Goal: Transaction & Acquisition: Subscribe to service/newsletter

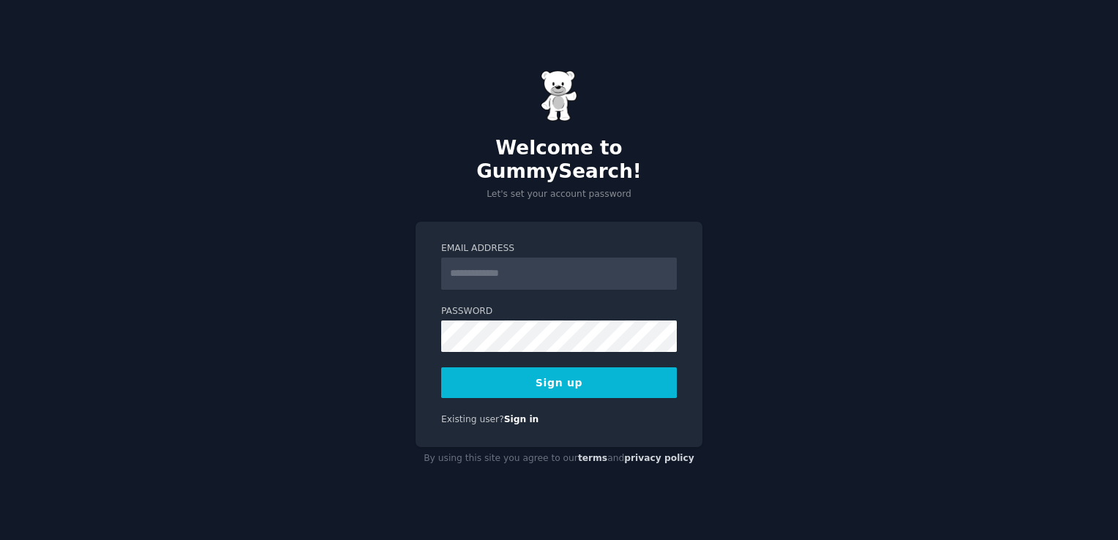
click at [519, 259] on input "Email Address" at bounding box center [559, 274] width 236 height 32
type input "**********"
click at [524, 372] on button "Sign up" at bounding box center [559, 382] width 236 height 31
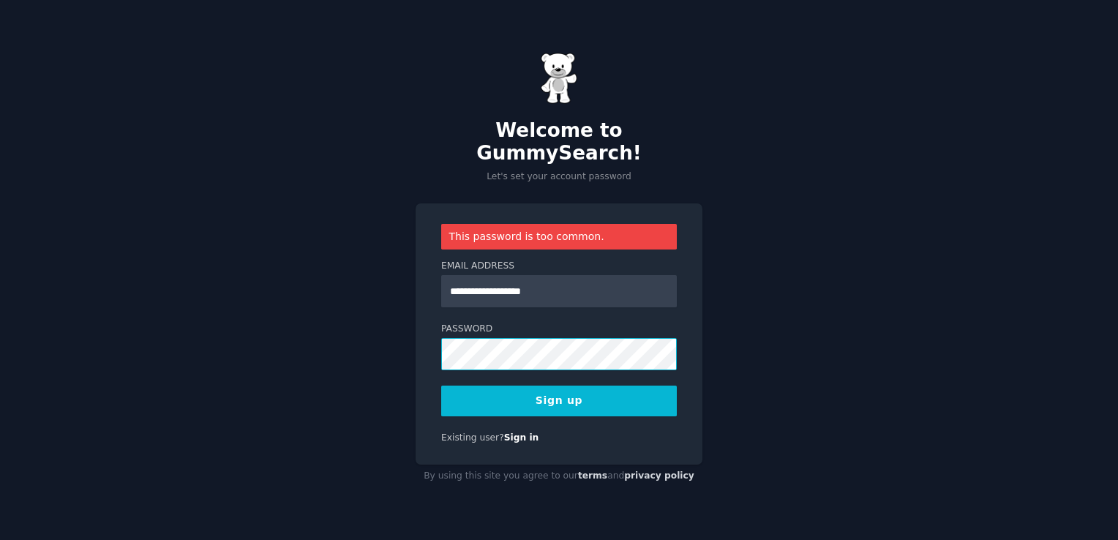
click at [354, 351] on div "**********" at bounding box center [559, 270] width 1118 height 540
click at [474, 386] on button "Sign up" at bounding box center [559, 401] width 236 height 31
click at [392, 337] on div "**********" at bounding box center [559, 270] width 1118 height 540
click at [552, 390] on button "Sign up" at bounding box center [559, 401] width 236 height 31
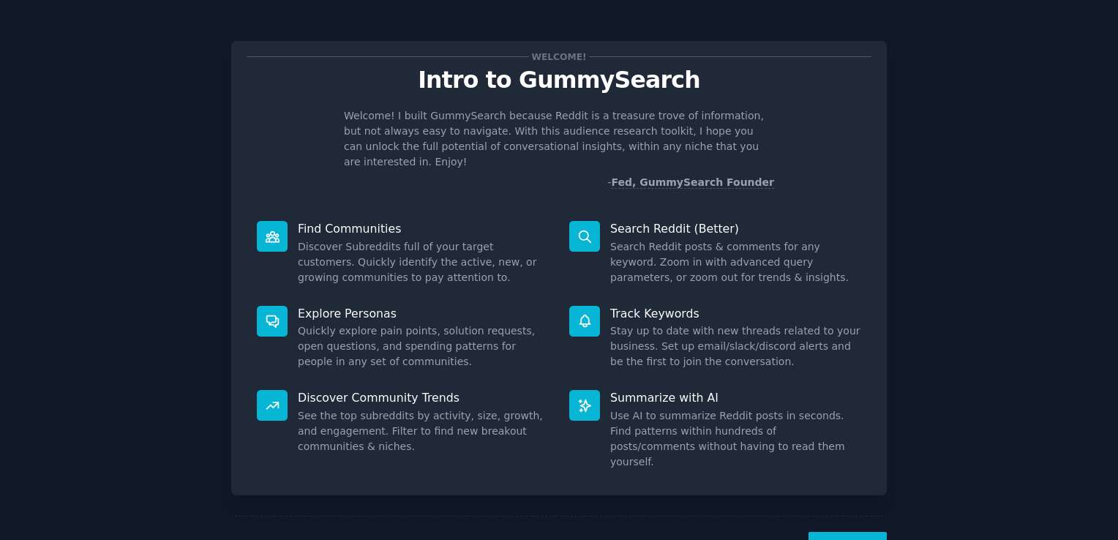
click at [840, 532] on button "Next" at bounding box center [848, 550] width 78 height 36
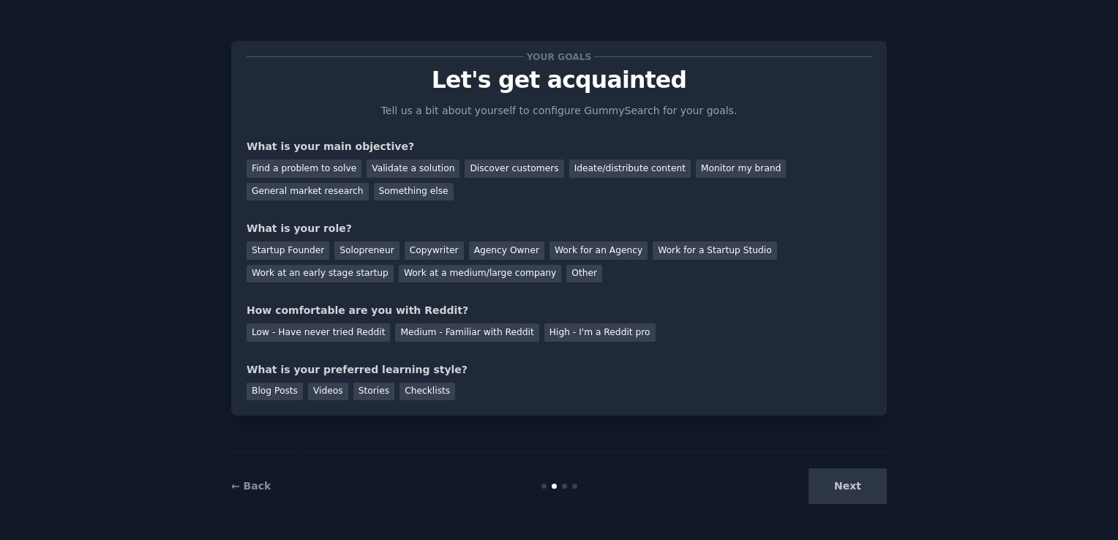
click at [839, 490] on div "Next" at bounding box center [777, 486] width 219 height 36
click at [297, 165] on div "Find a problem to solve" at bounding box center [304, 169] width 115 height 18
click at [823, 487] on div "Next" at bounding box center [777, 486] width 219 height 36
click at [828, 484] on div "Next" at bounding box center [777, 486] width 219 height 36
click at [840, 482] on div "Next" at bounding box center [777, 486] width 219 height 36
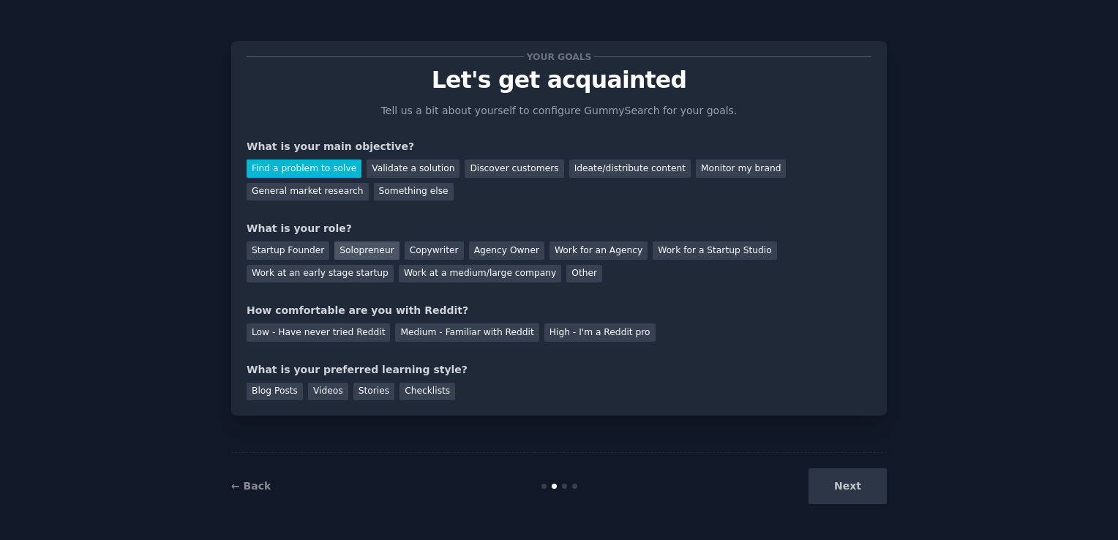
click at [364, 254] on div "Solopreneur" at bounding box center [366, 251] width 64 height 18
click at [362, 334] on div "Low - Have never tried Reddit" at bounding box center [318, 332] width 143 height 18
click at [401, 397] on div "Checklists" at bounding box center [428, 392] width 56 height 18
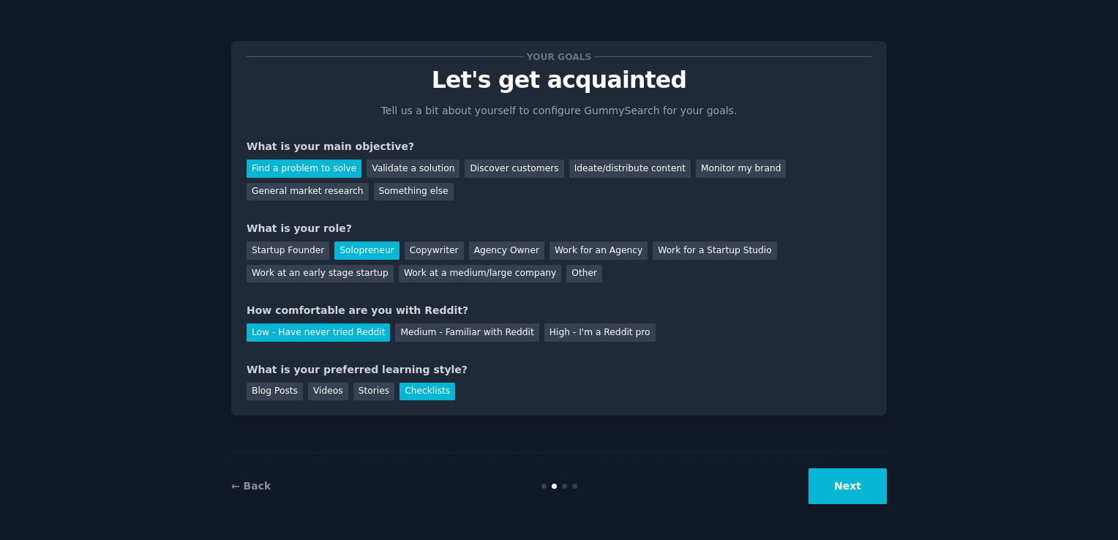
click at [884, 480] on button "Next" at bounding box center [848, 486] width 78 height 36
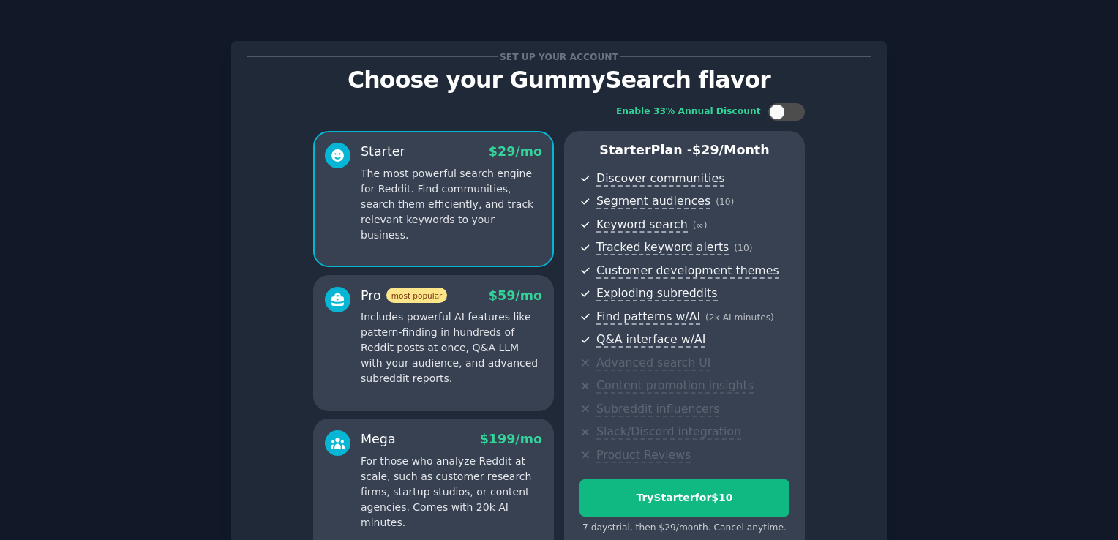
scroll to position [153, 0]
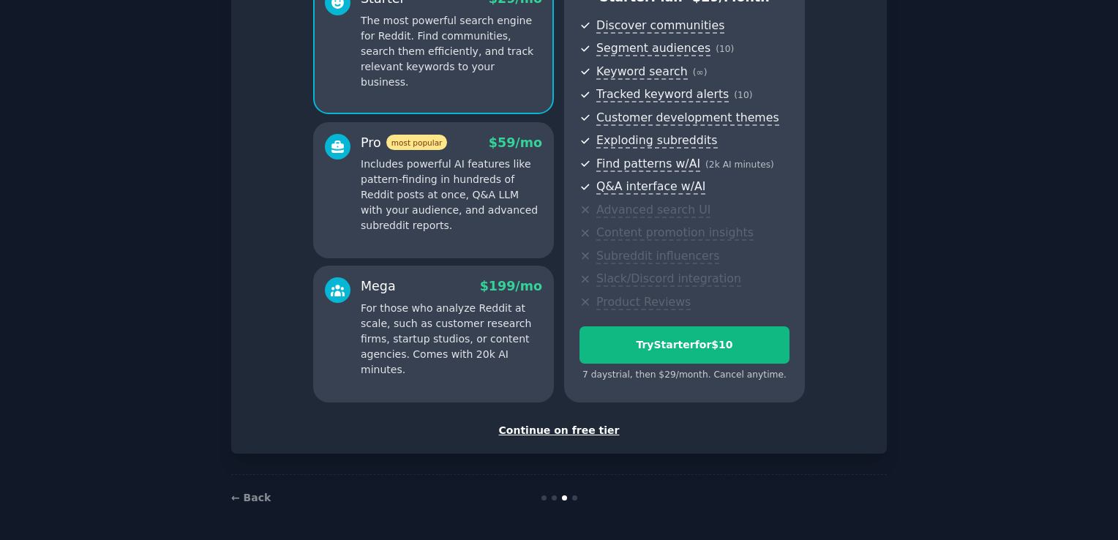
click at [572, 431] on div "Continue on free tier" at bounding box center [559, 430] width 625 height 15
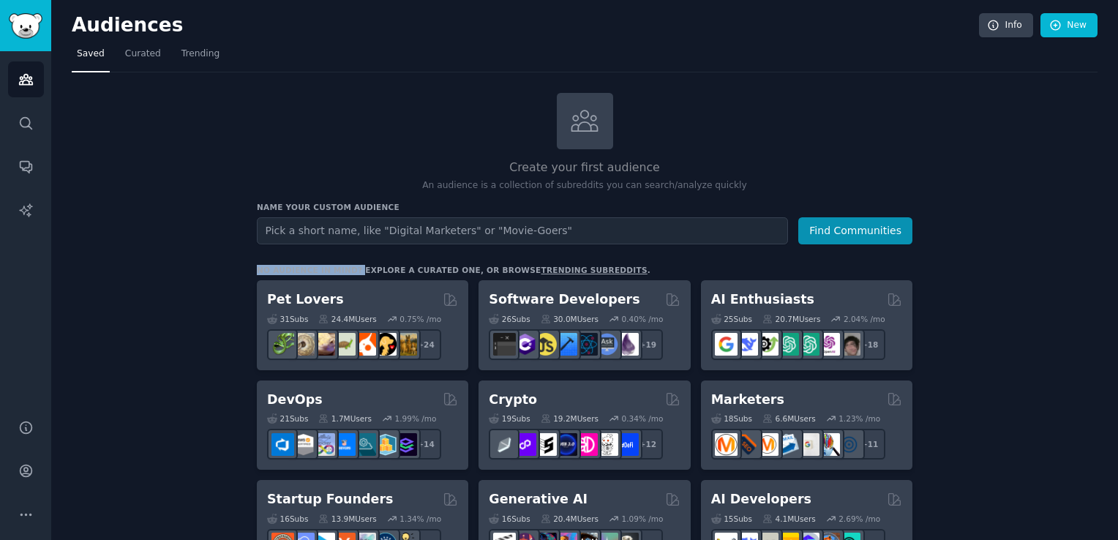
drag, startPoint x: 348, startPoint y: 271, endPoint x: 250, endPoint y: 247, distance: 101.5
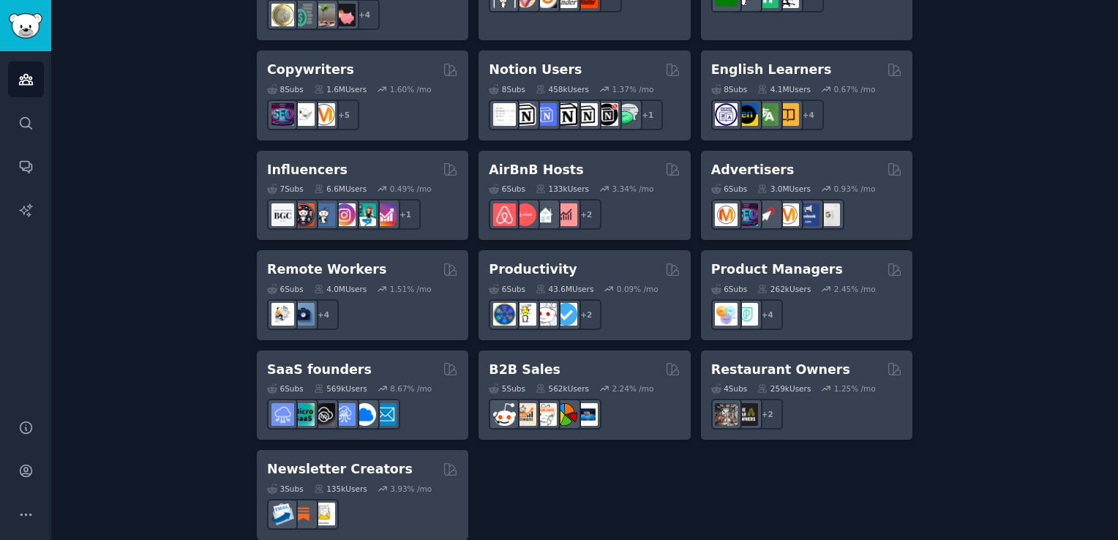
scroll to position [1049, 0]
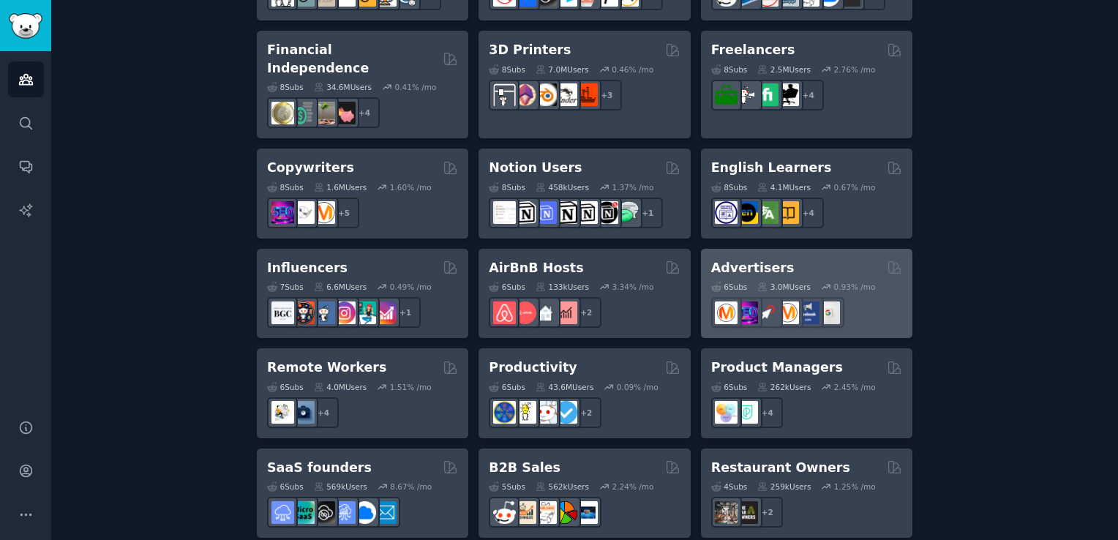
click at [757, 259] on h2 "Advertisers" at bounding box center [752, 268] width 83 height 18
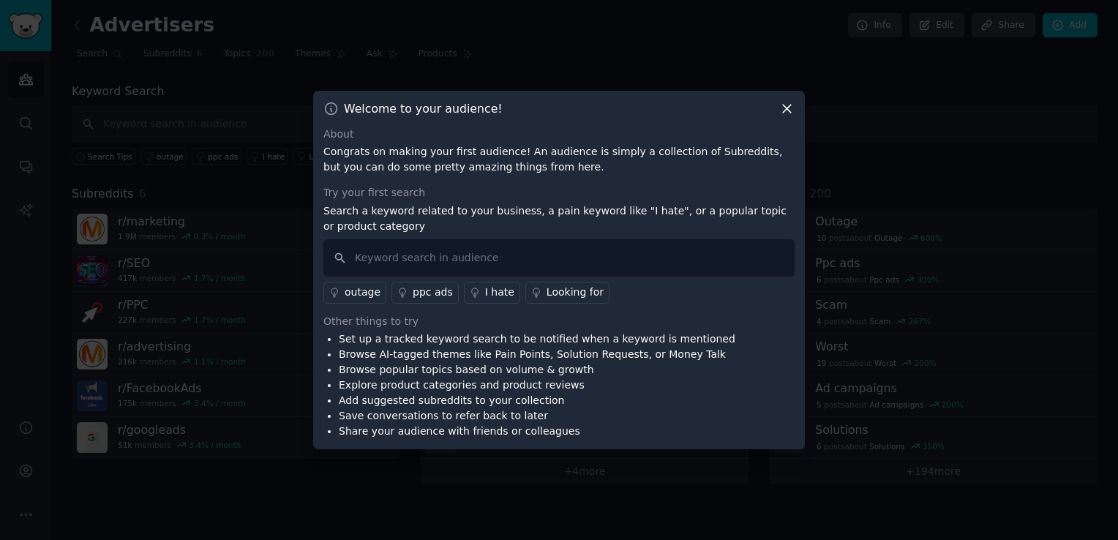
click at [790, 109] on icon at bounding box center [786, 108] width 15 height 15
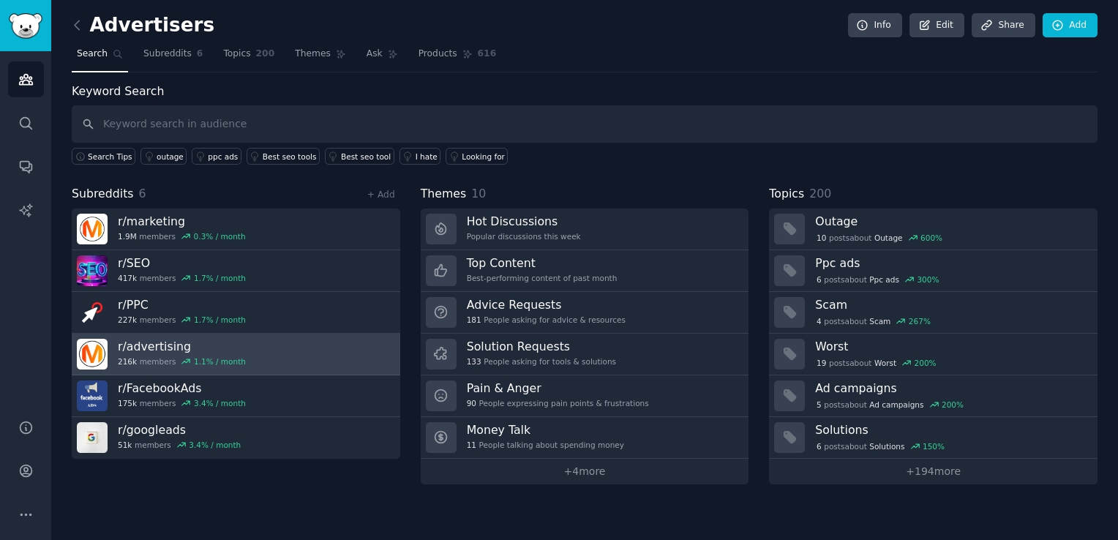
click at [263, 357] on link "r/ advertising 216k members 1.1 % / month" at bounding box center [236, 355] width 329 height 42
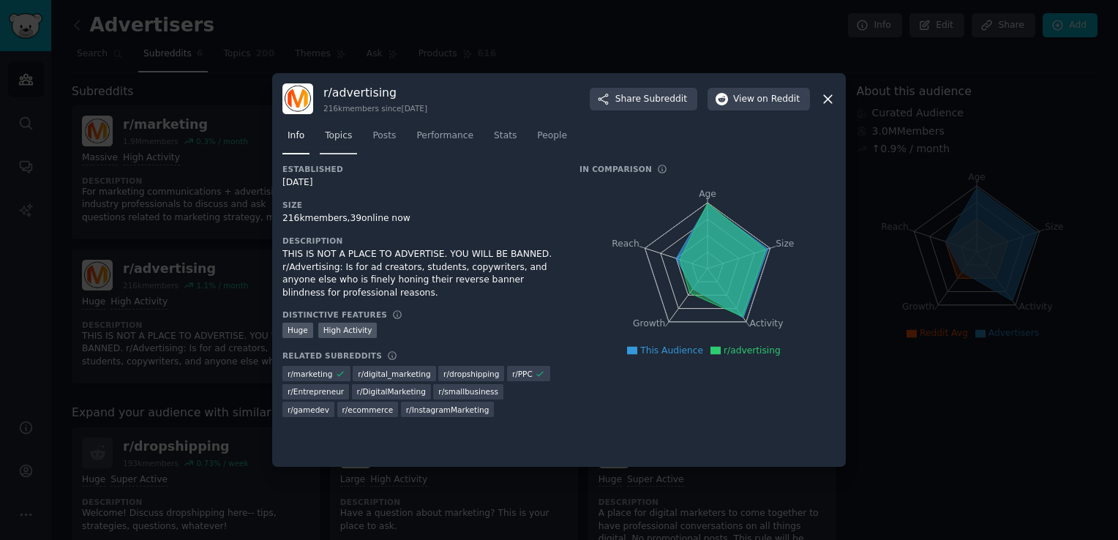
click at [334, 127] on link "Topics" at bounding box center [338, 139] width 37 height 30
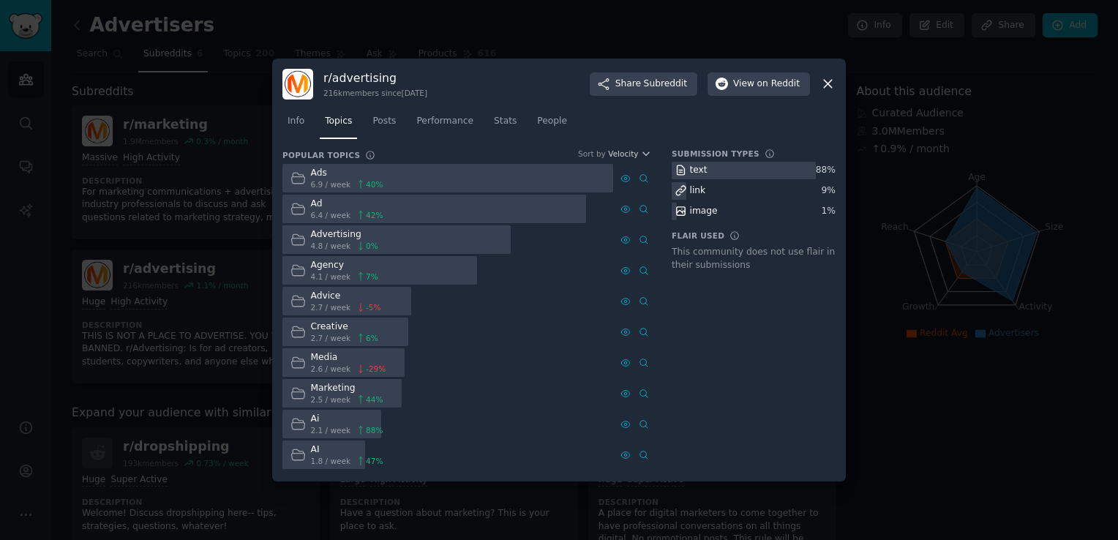
click at [314, 37] on div at bounding box center [559, 270] width 1118 height 540
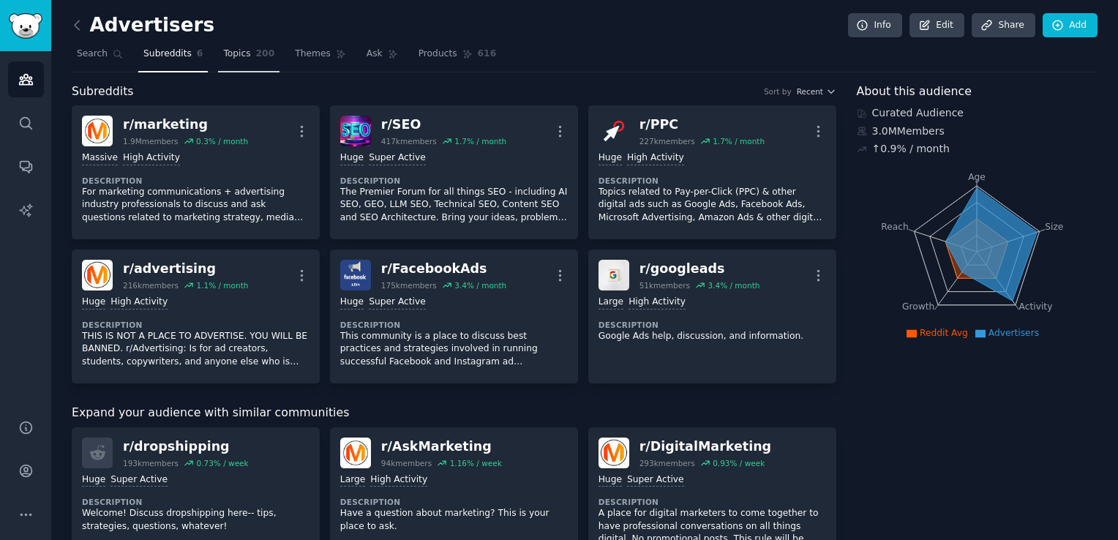
click at [233, 61] on link "Topics 200" at bounding box center [248, 57] width 61 height 30
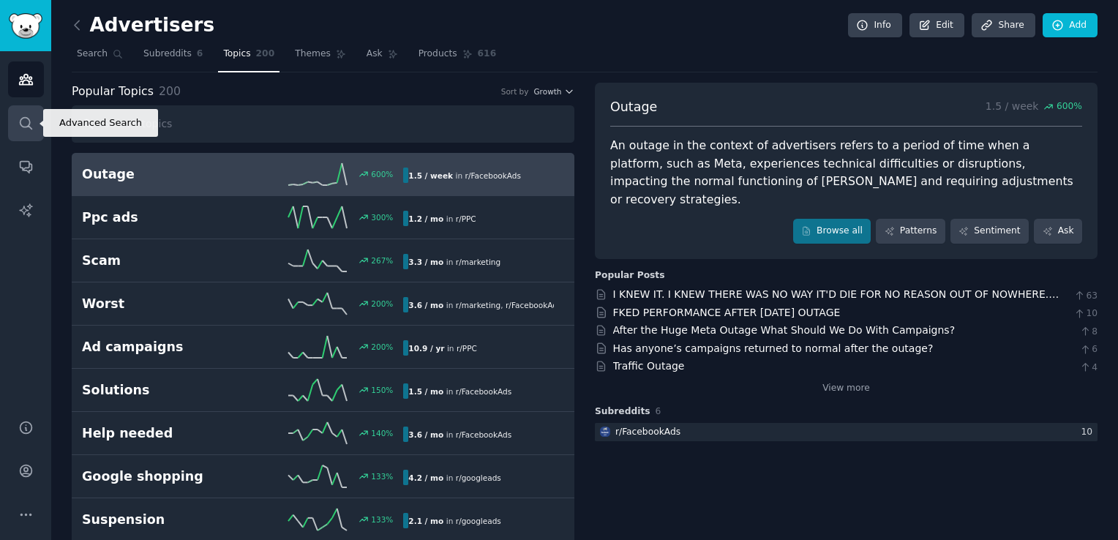
click at [26, 121] on icon "Sidebar" at bounding box center [25, 123] width 15 height 15
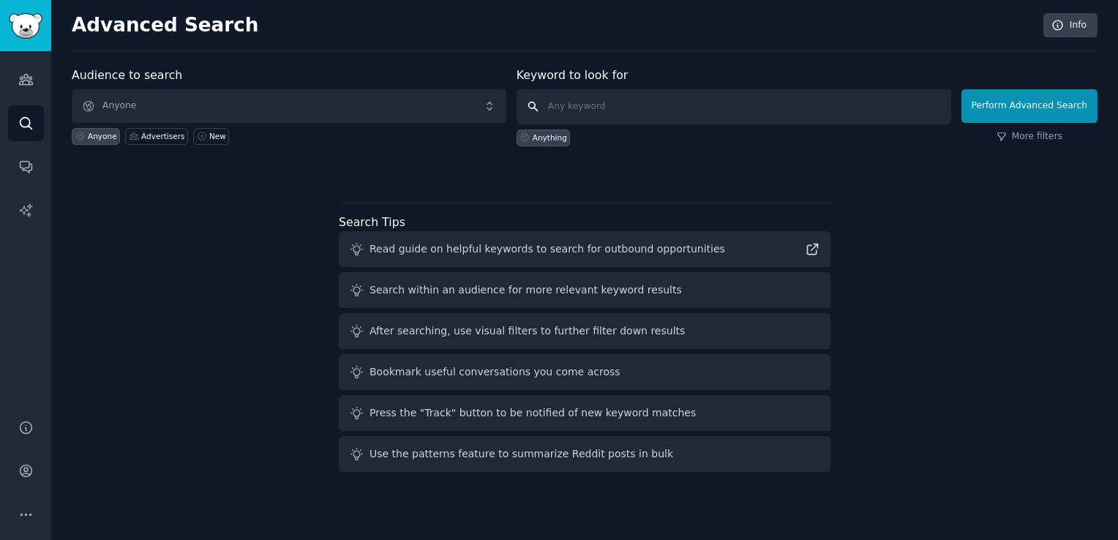
click at [572, 107] on input "text" at bounding box center [734, 106] width 435 height 35
type input "steal competitor audience"
click button "Perform Advanced Search" at bounding box center [1030, 106] width 136 height 34
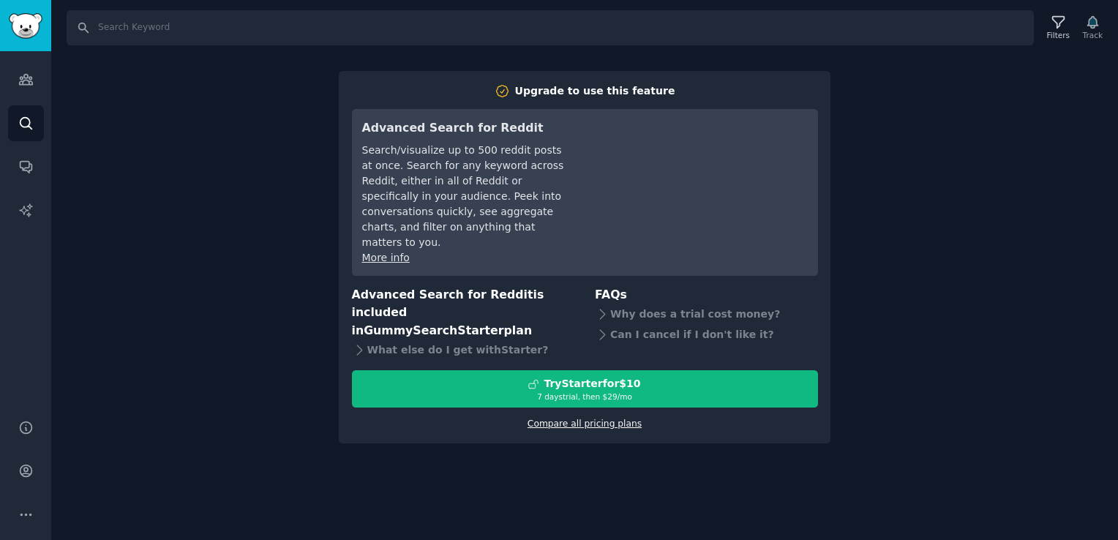
click at [616, 419] on link "Compare all pricing plans" at bounding box center [585, 424] width 114 height 10
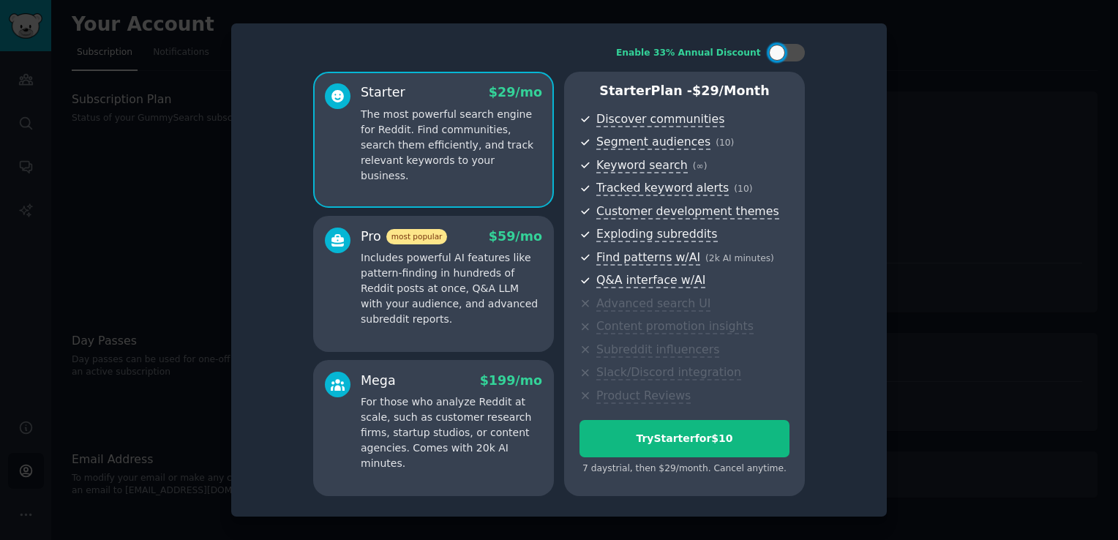
click at [154, 185] on div at bounding box center [559, 270] width 1118 height 540
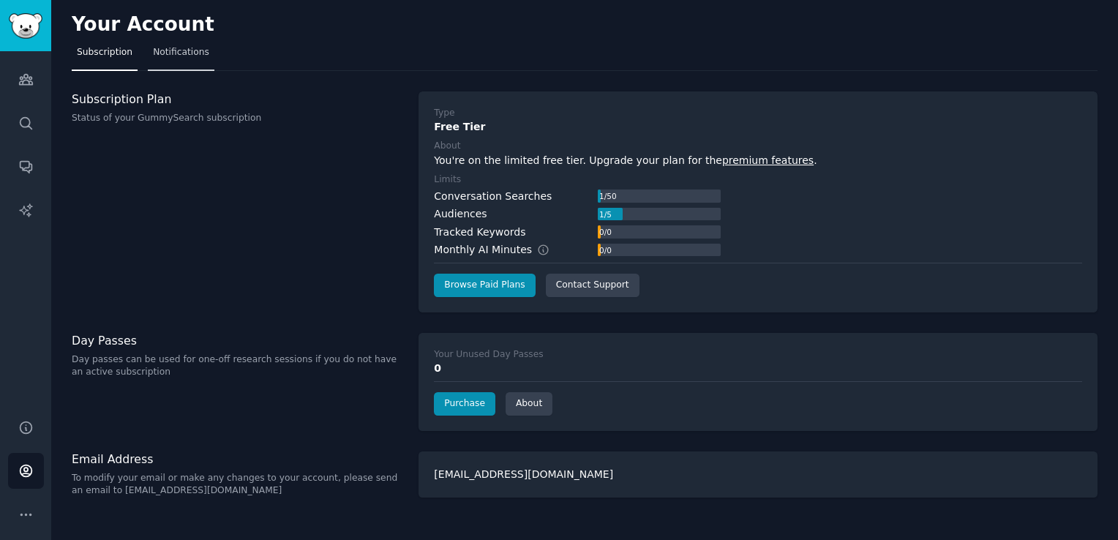
click at [157, 60] on link "Notifications" at bounding box center [181, 56] width 67 height 30
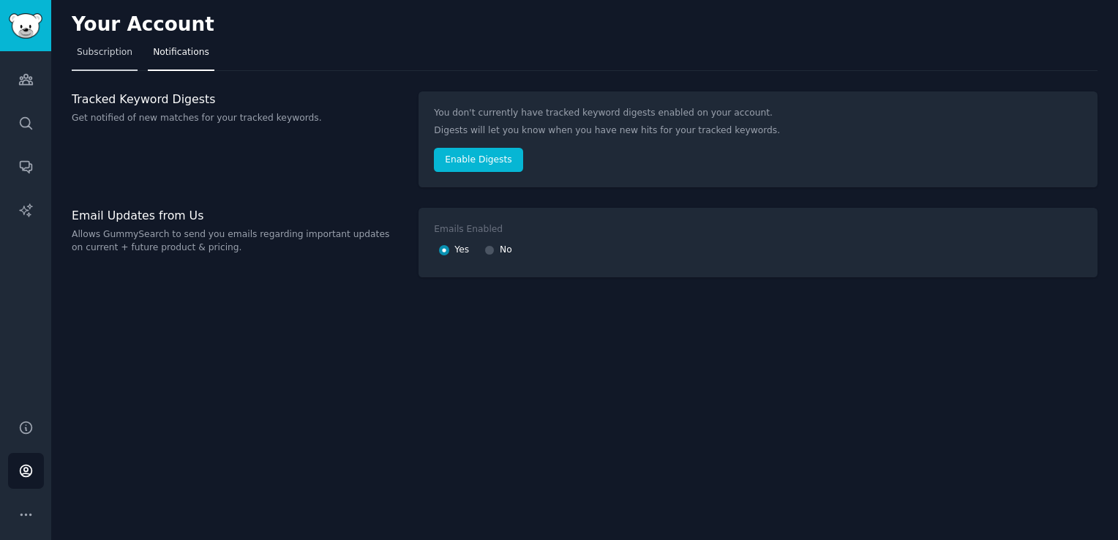
click at [102, 61] on link "Subscription" at bounding box center [105, 56] width 66 height 30
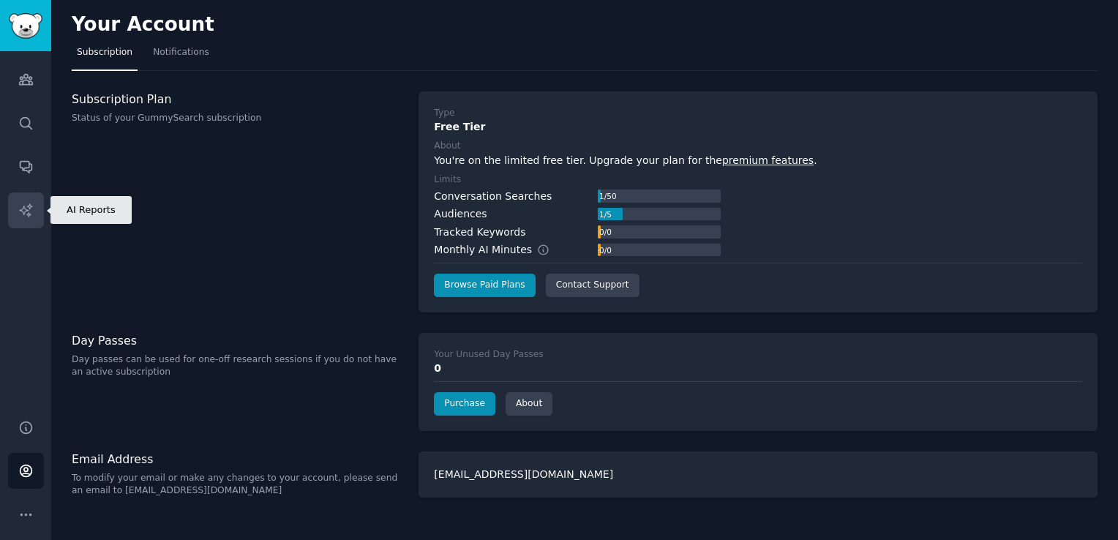
click at [22, 209] on icon "Sidebar" at bounding box center [25, 209] width 12 height 12
